Goal: Find specific page/section: Find specific page/section

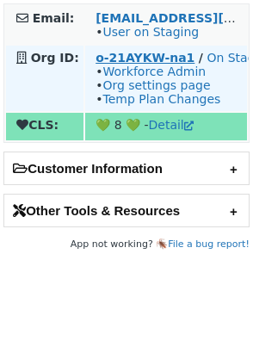
click at [152, 59] on strong "o-21AYKW-na1" at bounding box center [144, 58] width 99 height 14
click at [151, 60] on strong "o-21AYKW-na1" at bounding box center [144, 58] width 99 height 14
click at [154, 59] on strong "o-21AYKW-na1" at bounding box center [144, 58] width 99 height 14
